Goal: Task Accomplishment & Management: Manage account settings

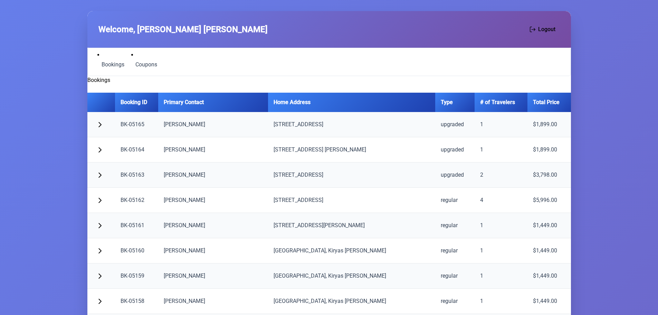
scroll to position [1405, 0]
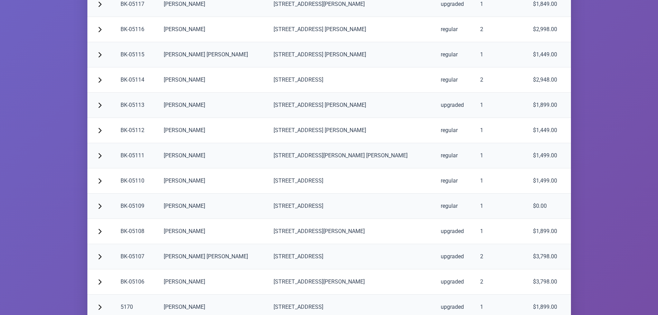
scroll to position [1456, 0]
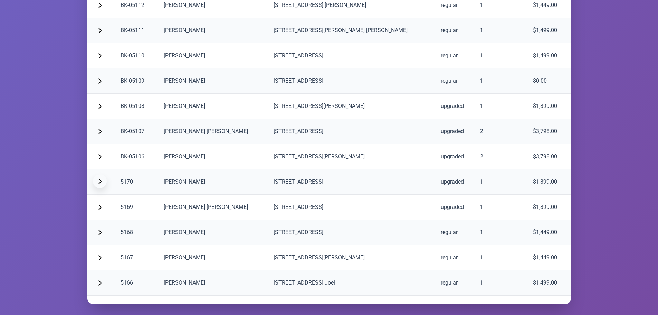
click at [98, 180] on span "button" at bounding box center [100, 181] width 6 height 6
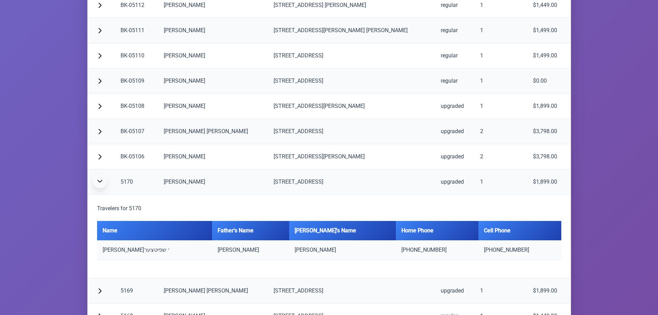
click at [98, 180] on span "button" at bounding box center [100, 181] width 6 height 6
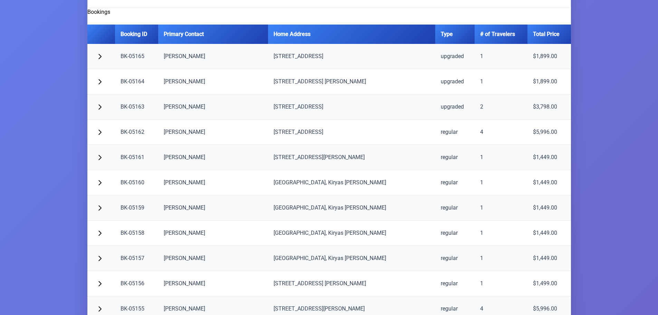
scroll to position [0, 0]
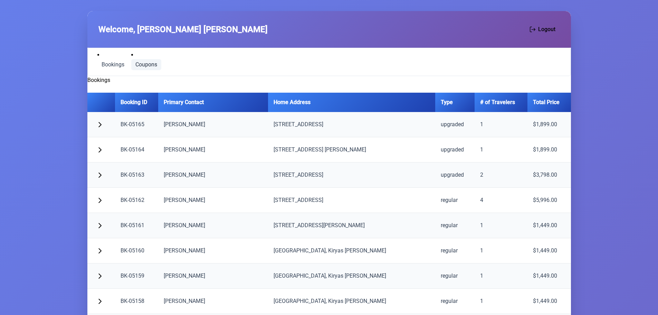
click at [156, 62] on span "Coupons" at bounding box center [146, 65] width 22 height 6
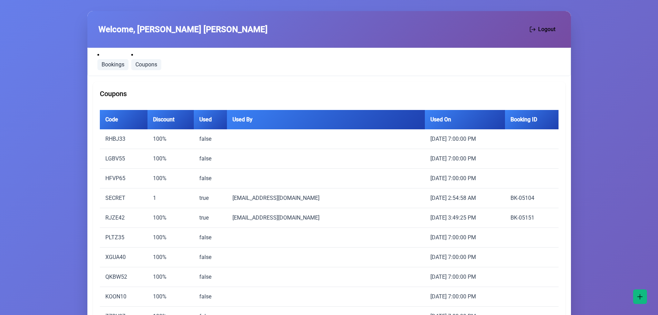
click at [109, 63] on span "Bookings" at bounding box center [113, 65] width 23 height 6
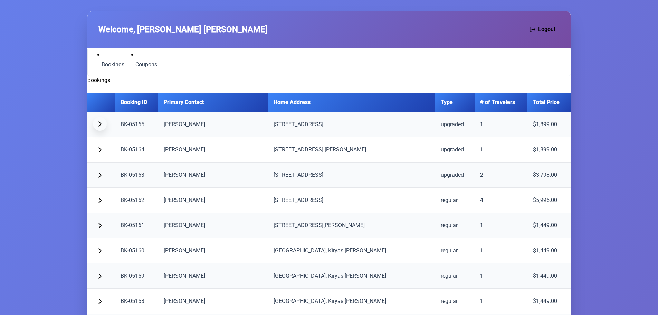
click at [102, 124] on button "button" at bounding box center [100, 124] width 14 height 14
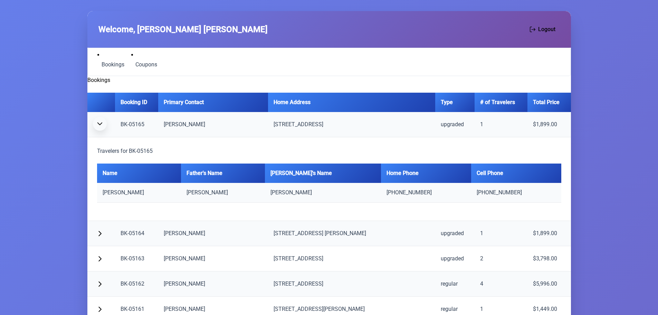
click at [97, 123] on span "button" at bounding box center [100, 124] width 6 height 6
